Goal: Register for event/course

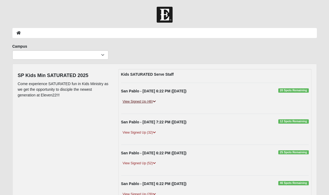
click at [155, 101] on icon at bounding box center [154, 101] width 3 height 3
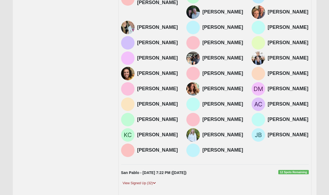
scroll to position [204, 0]
